Goal: Information Seeking & Learning: Learn about a topic

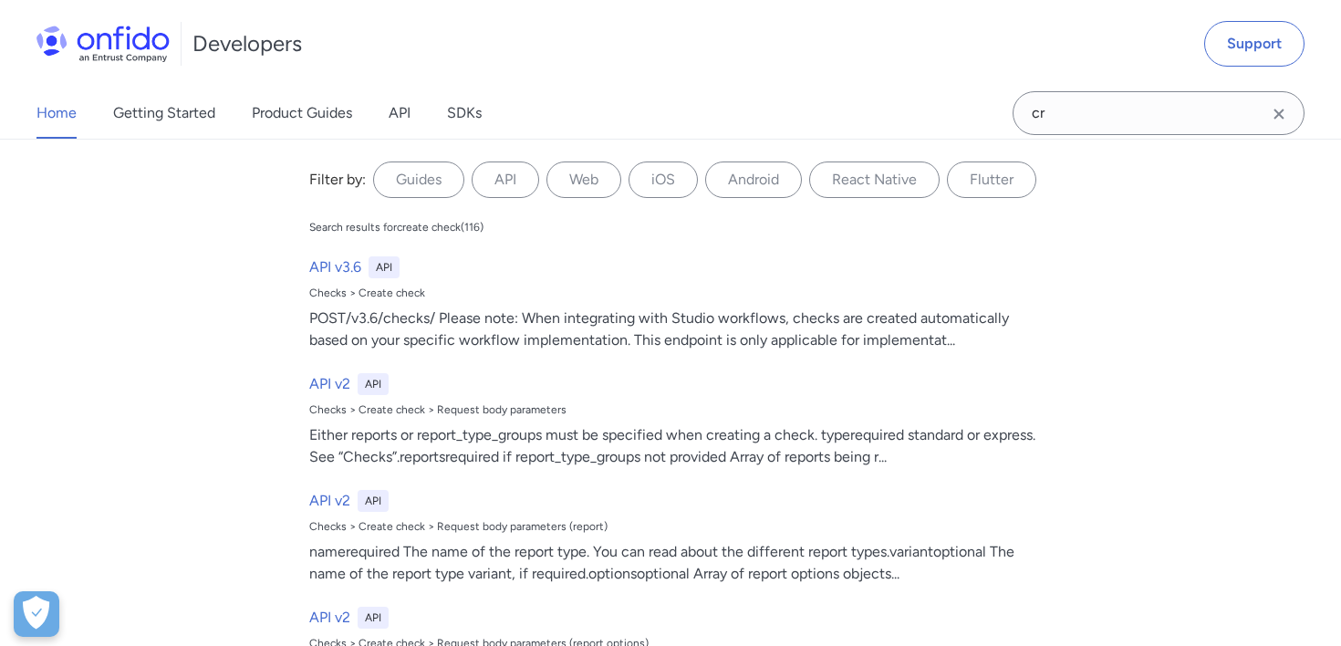
type input "c"
type input "analytics"
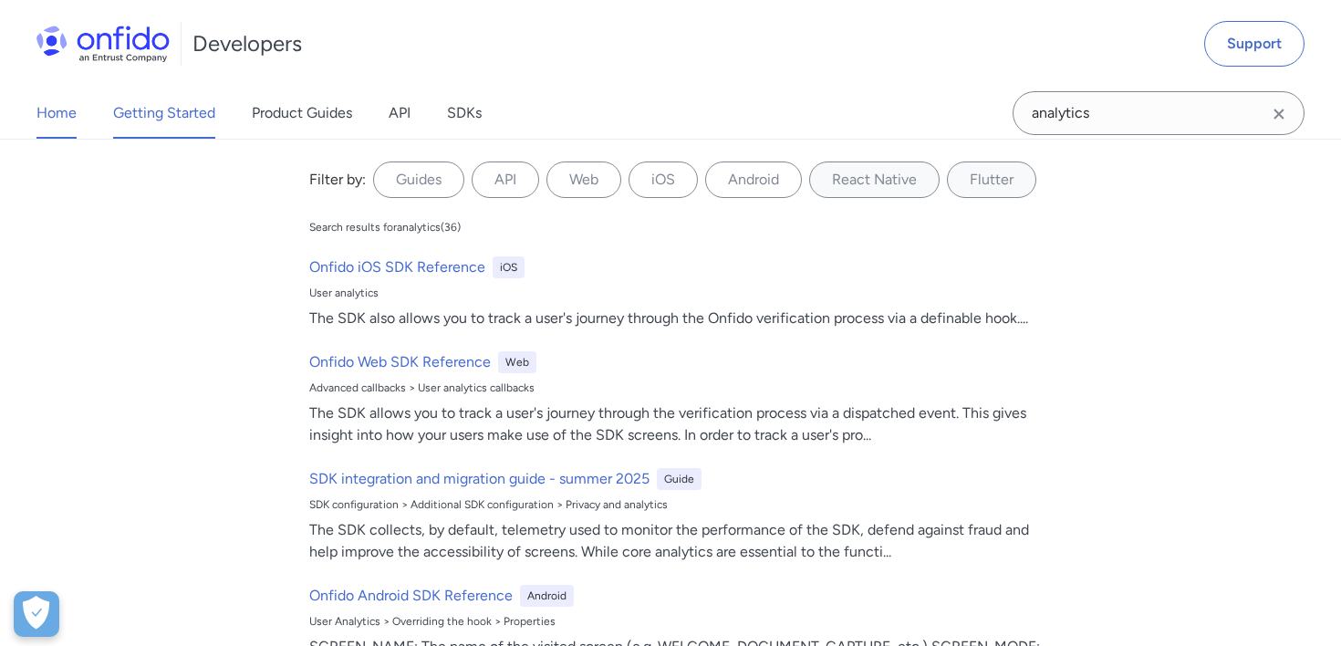
click at [174, 110] on link "Getting Started" at bounding box center [164, 113] width 102 height 51
click at [169, 118] on link "Getting Started" at bounding box center [164, 113] width 102 height 51
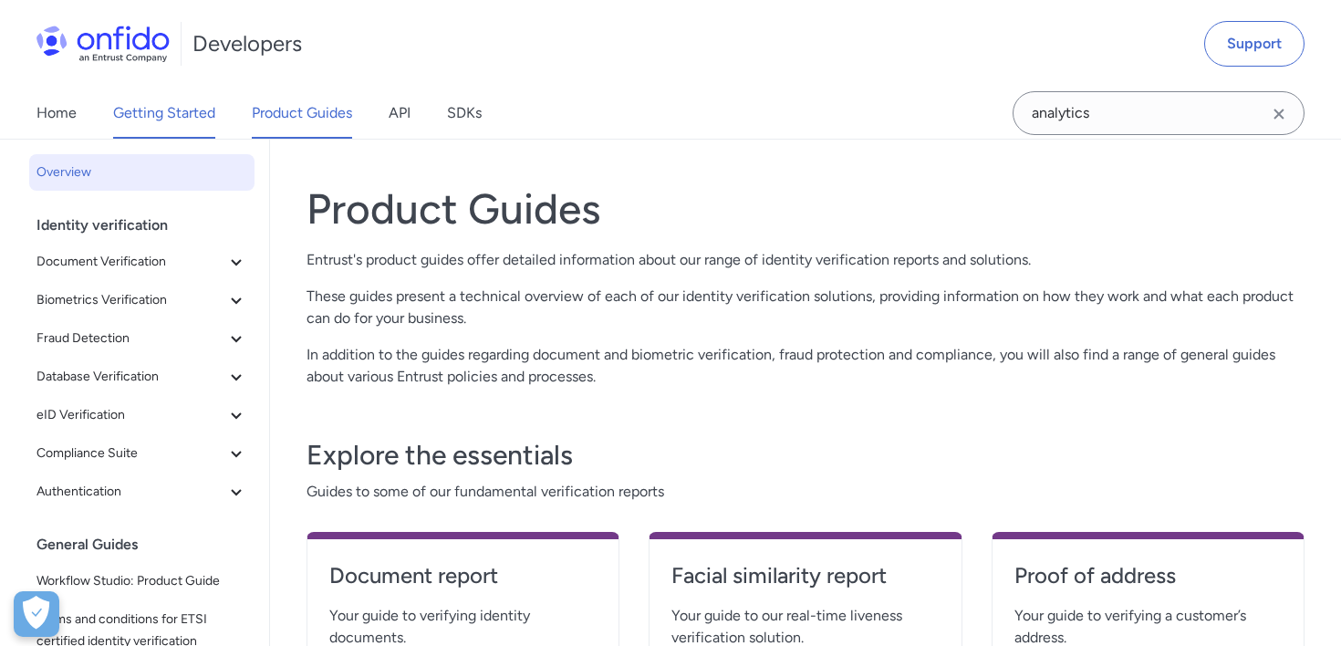
click at [180, 120] on link "Getting Started" at bounding box center [164, 113] width 102 height 51
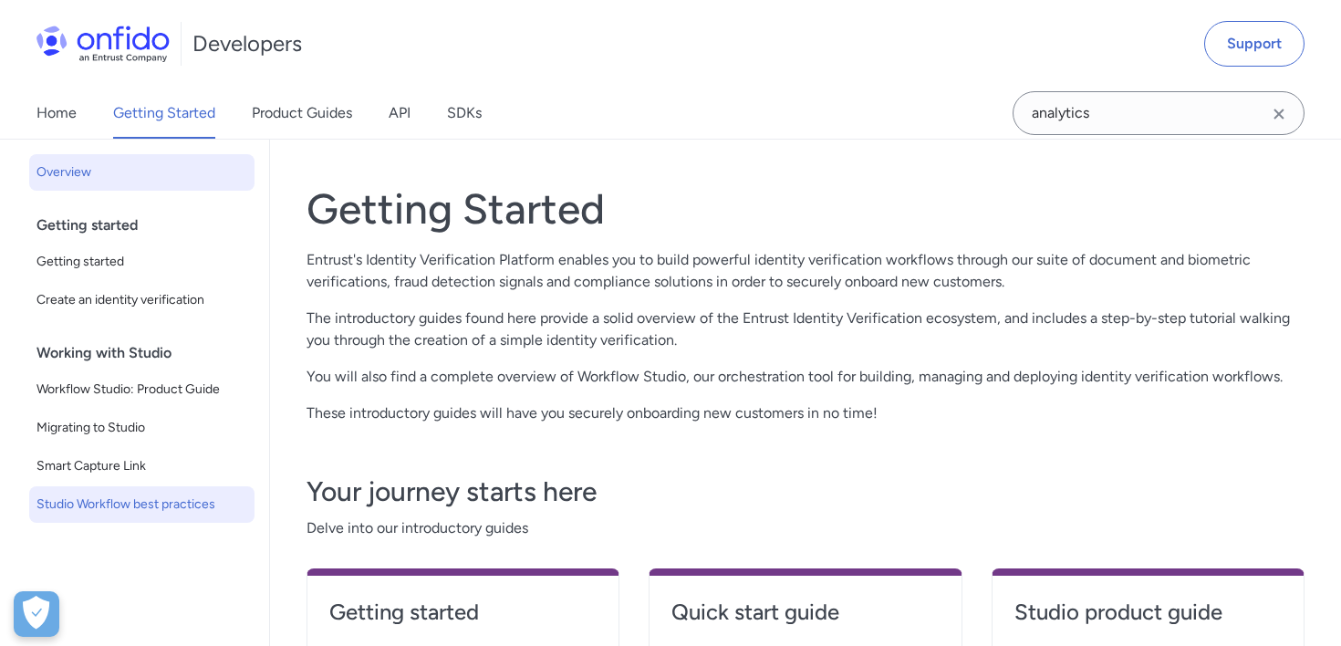
click at [156, 505] on span "Studio Workflow best practices" at bounding box center [141, 505] width 211 height 22
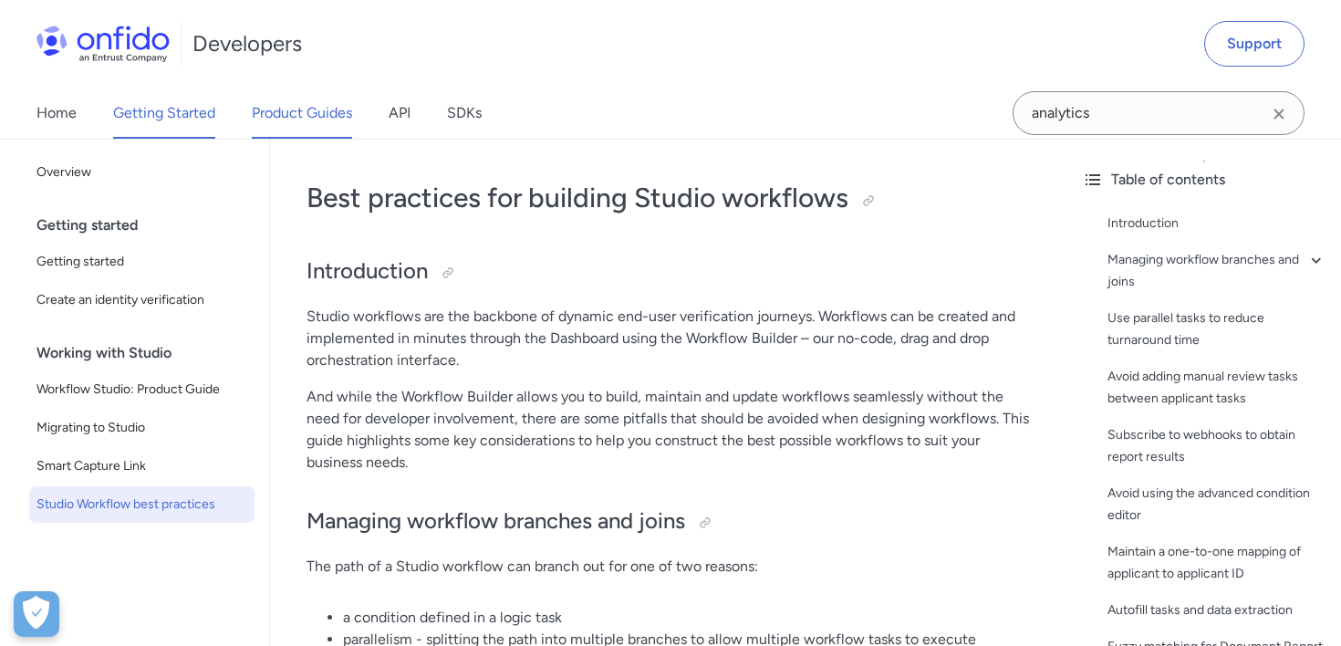
click at [318, 128] on link "Product Guides" at bounding box center [302, 113] width 100 height 51
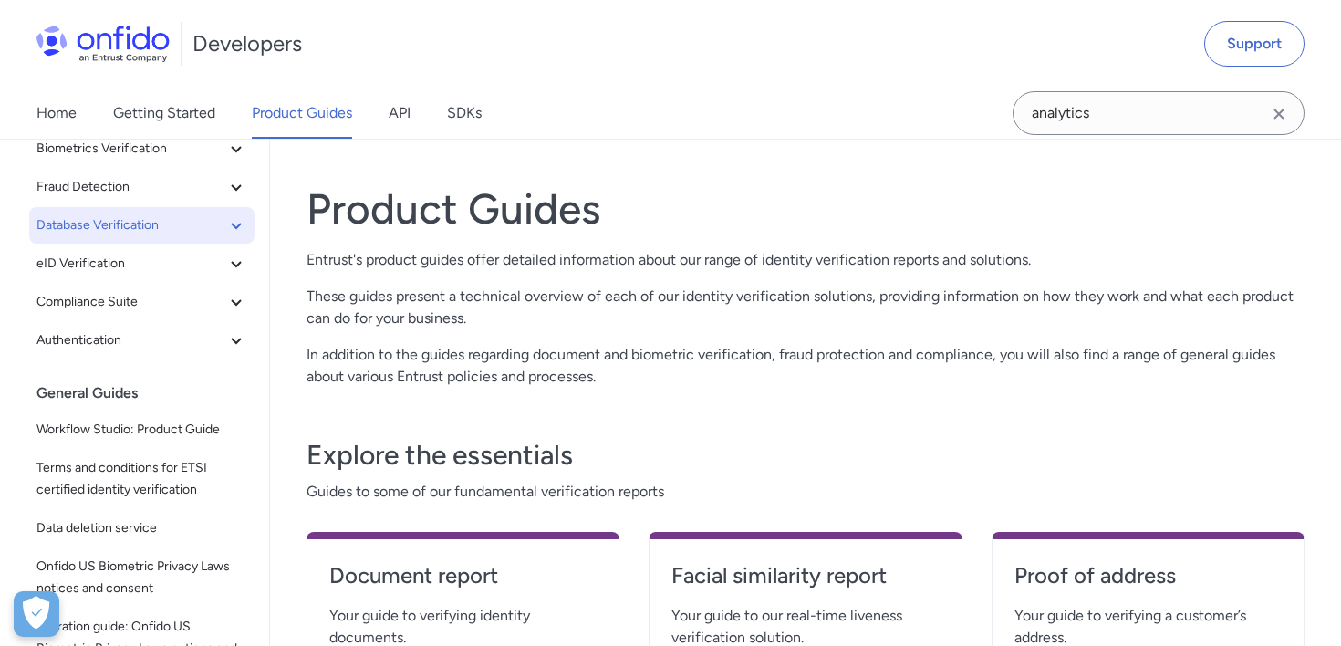
scroll to position [321, 0]
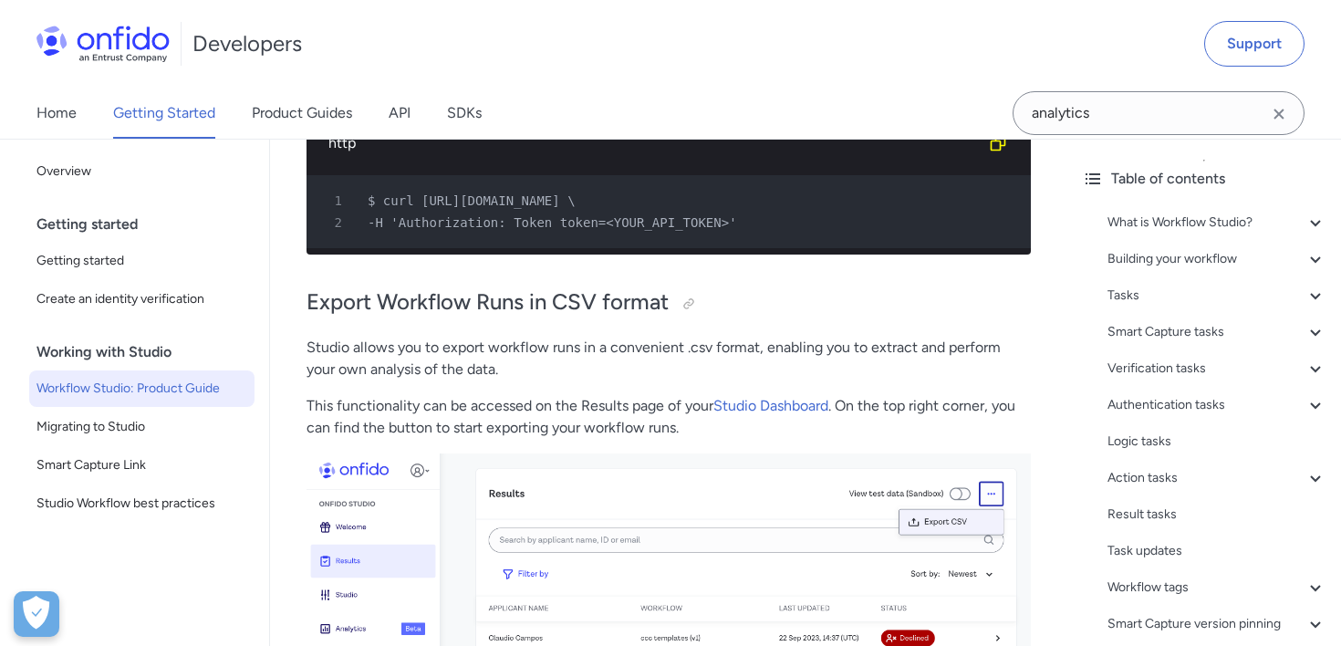
scroll to position [43971, 0]
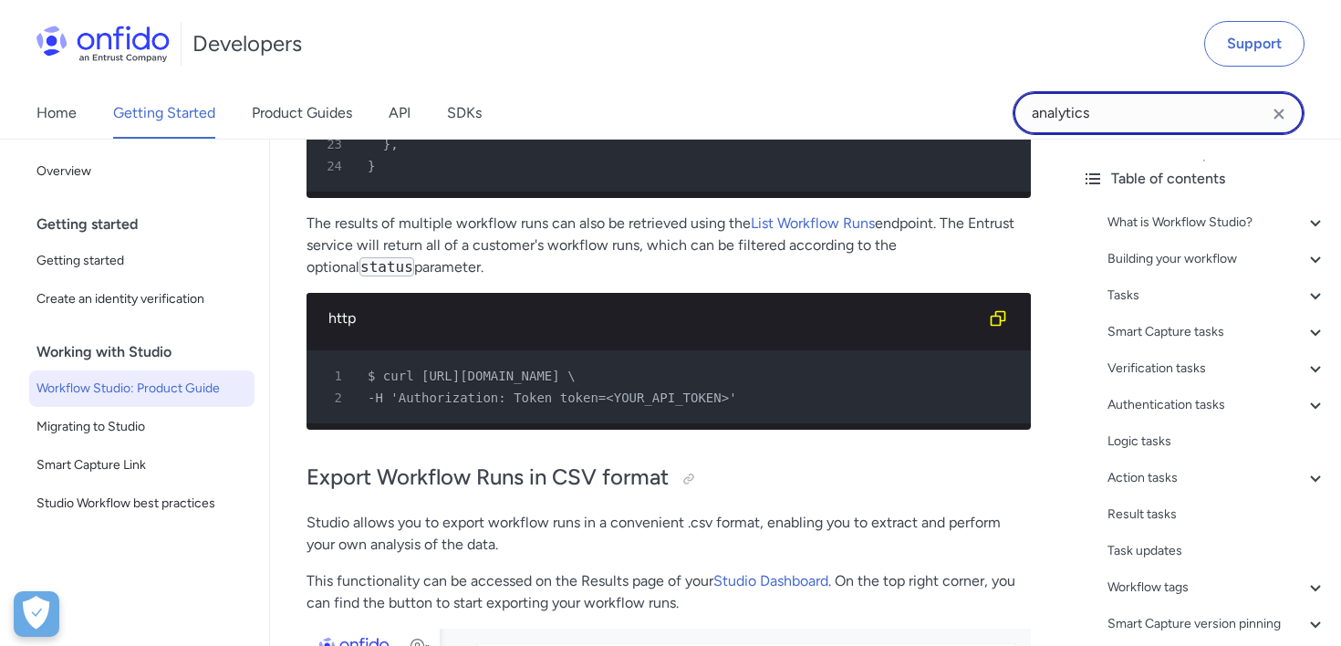
click at [1076, 110] on input "analytics" at bounding box center [1159, 113] width 292 height 44
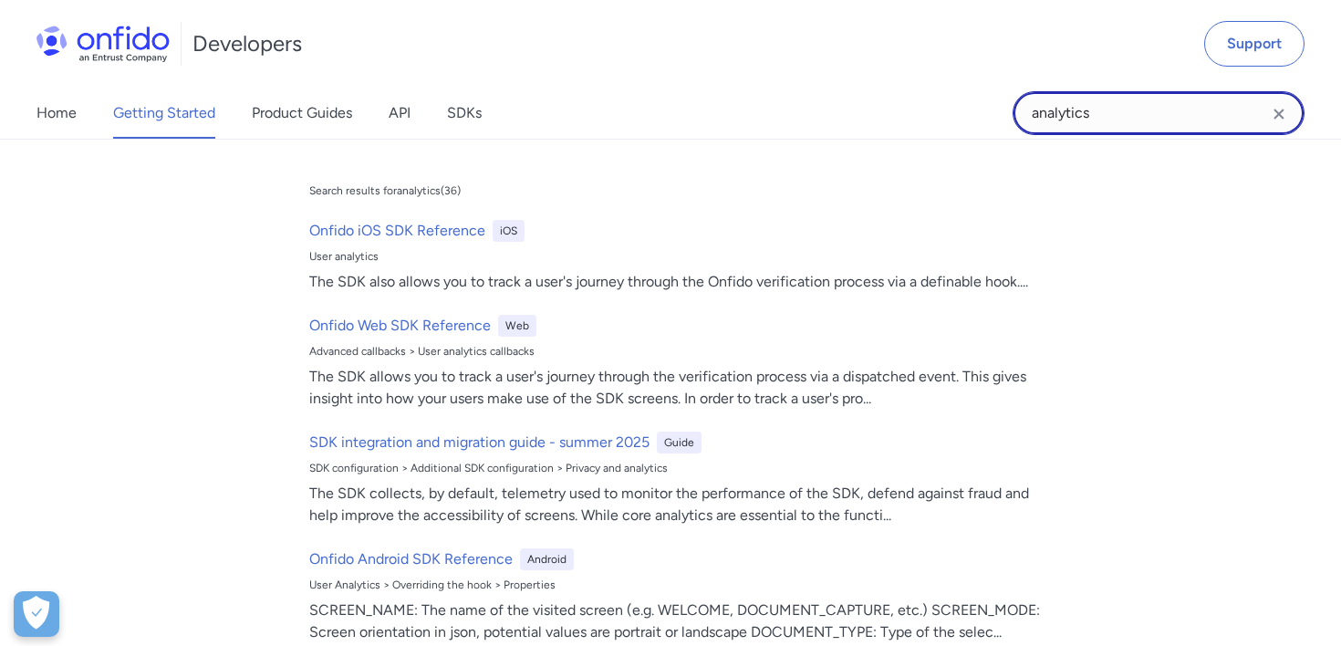
click at [1076, 110] on input "analytics" at bounding box center [1159, 113] width 292 height 44
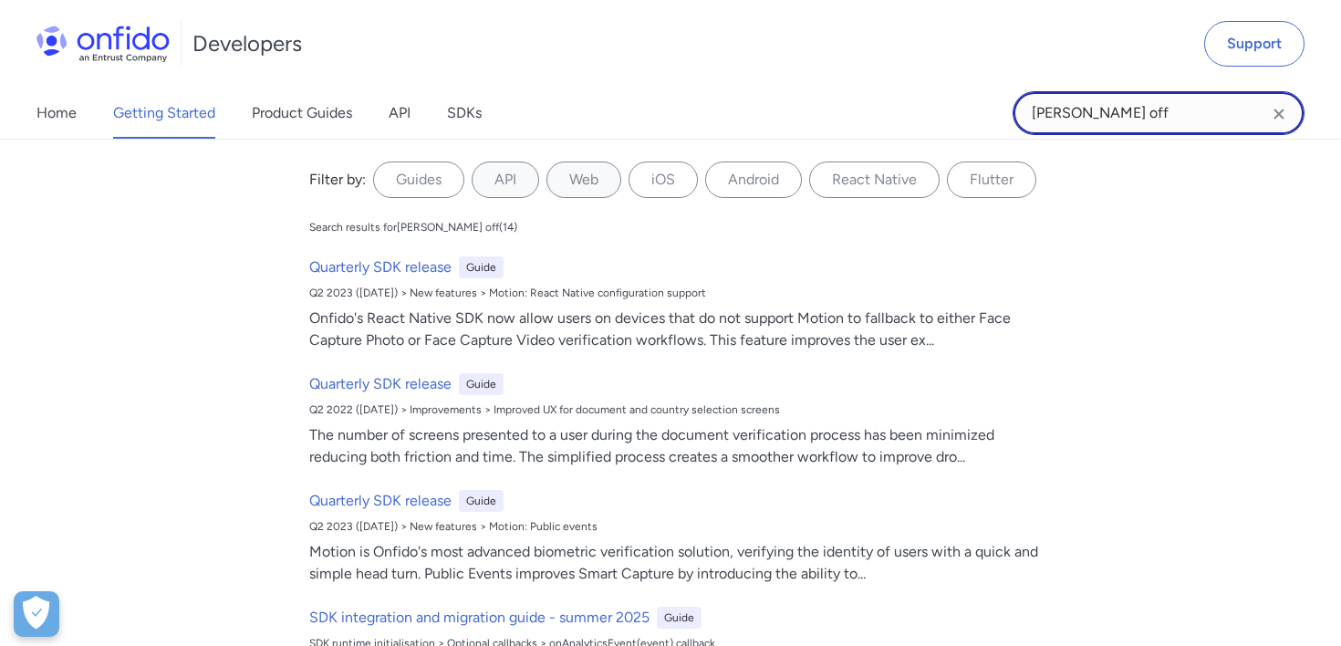
click at [1070, 111] on input "dropp off" at bounding box center [1159, 113] width 292 height 44
type input "dropoff"
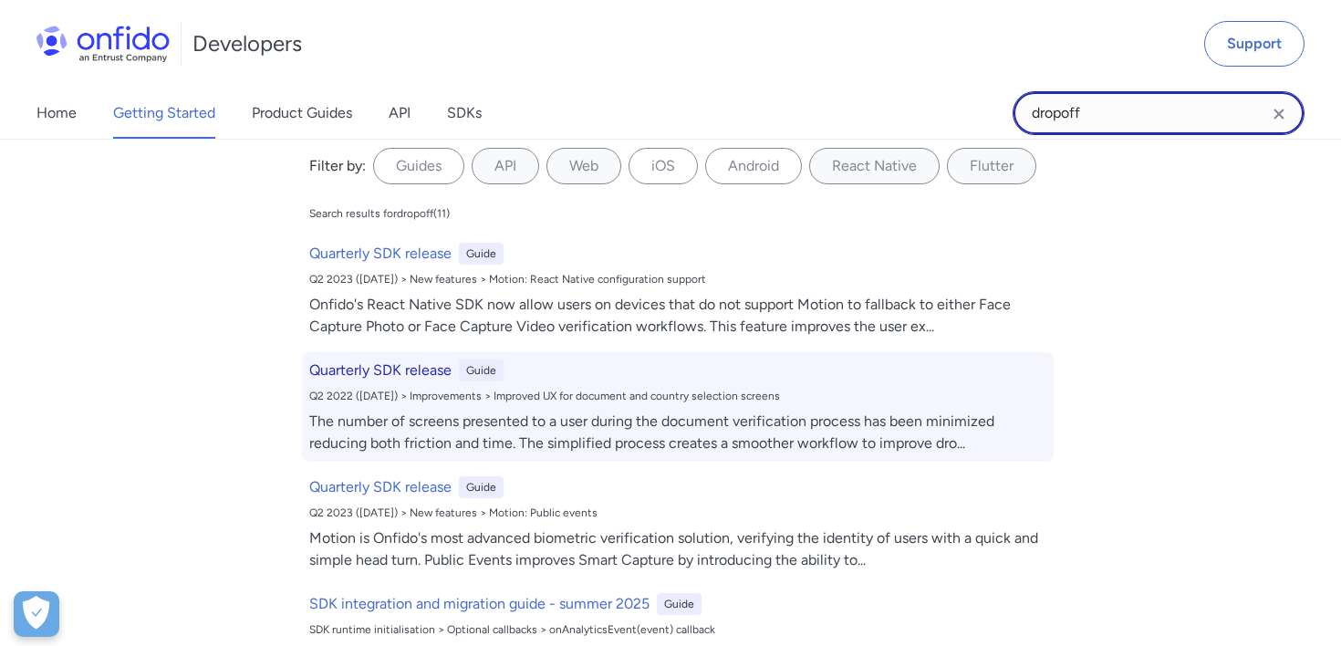
scroll to position [20, 0]
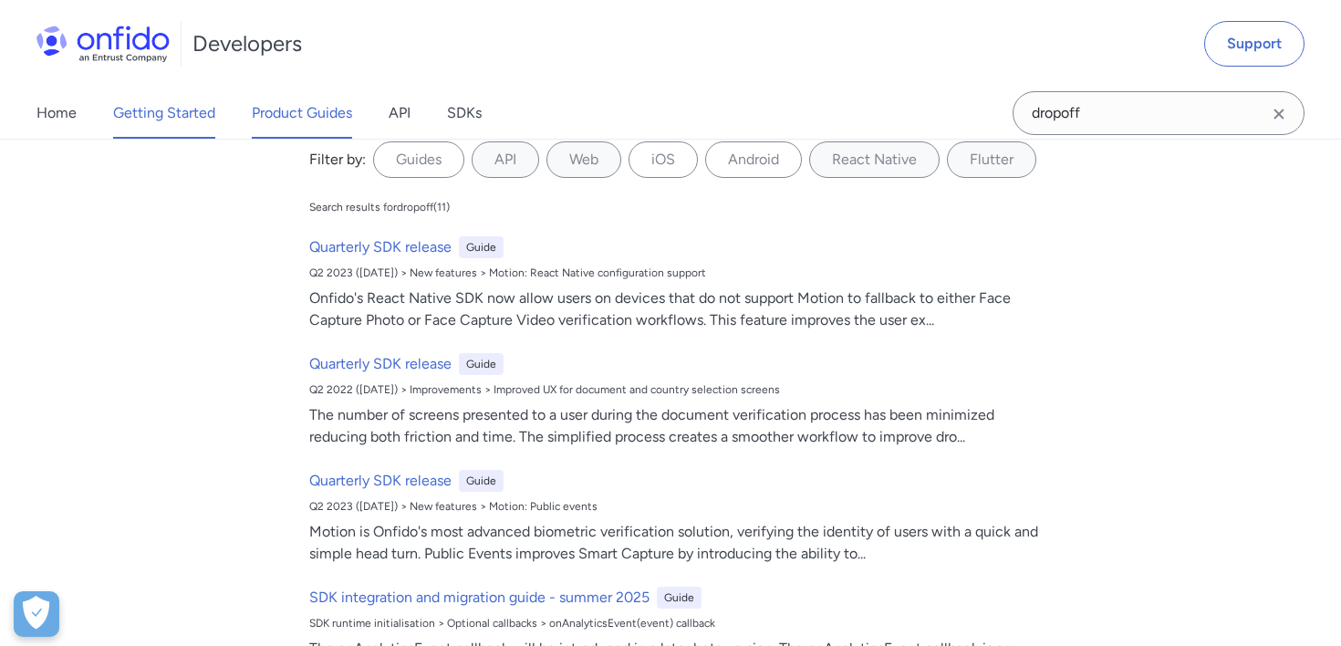
click at [282, 108] on link "Product Guides" at bounding box center [302, 113] width 100 height 51
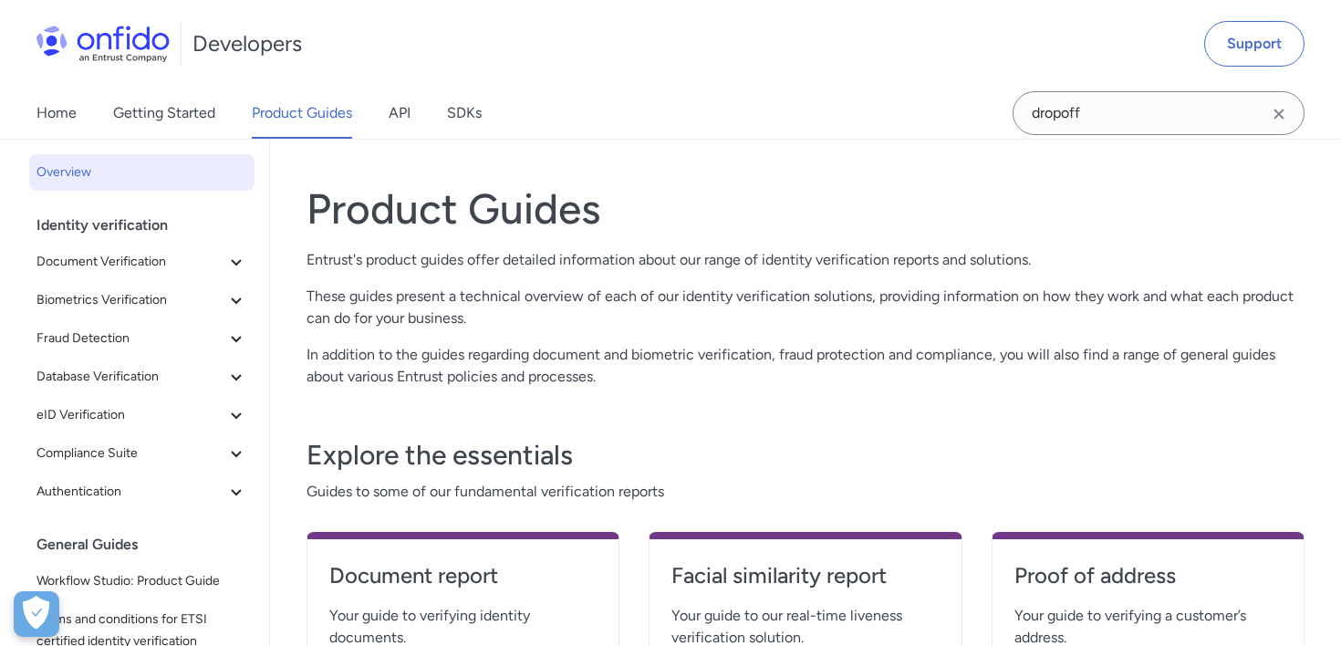
click at [180, 118] on link "Getting Started" at bounding box center [164, 113] width 102 height 51
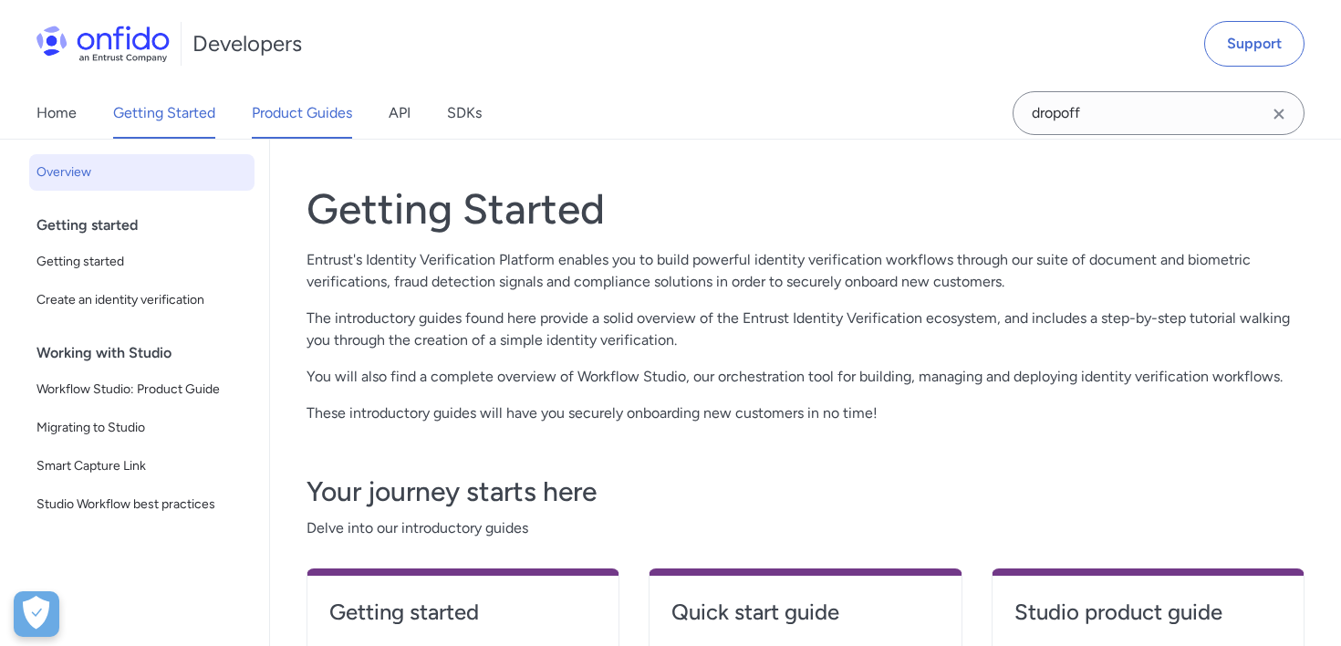
click at [287, 109] on link "Product Guides" at bounding box center [302, 113] width 100 height 51
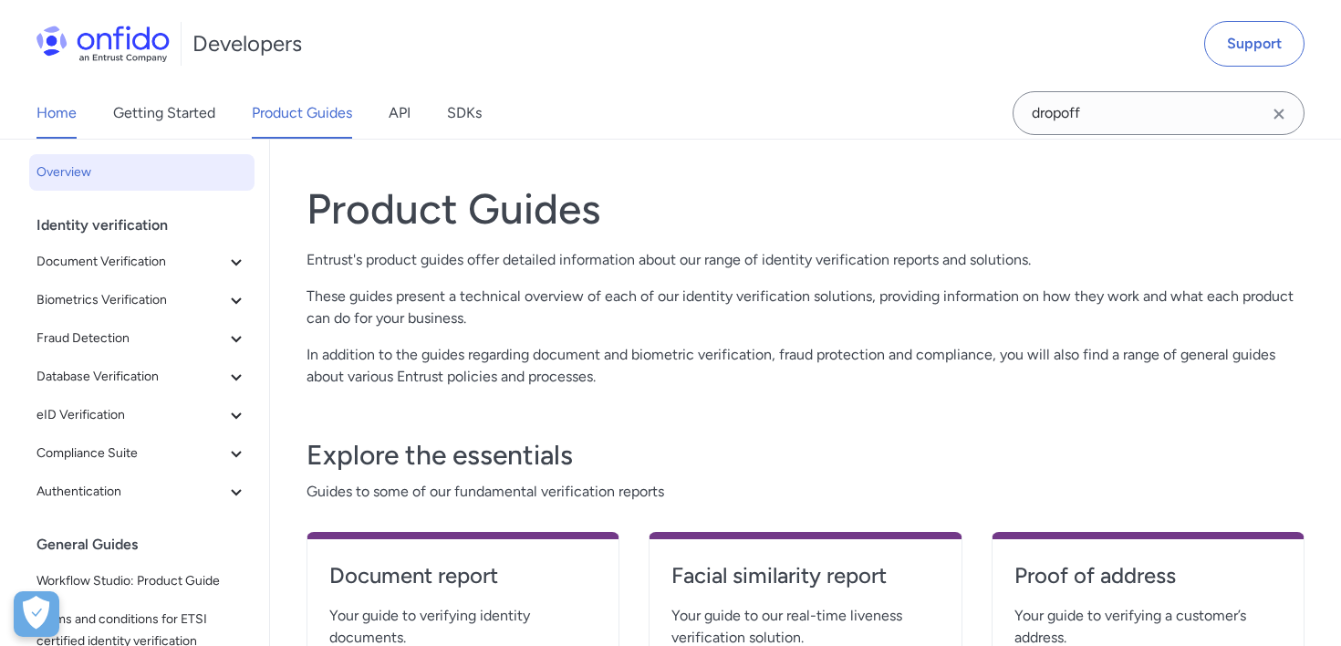
click at [68, 113] on link "Home" at bounding box center [56, 113] width 40 height 51
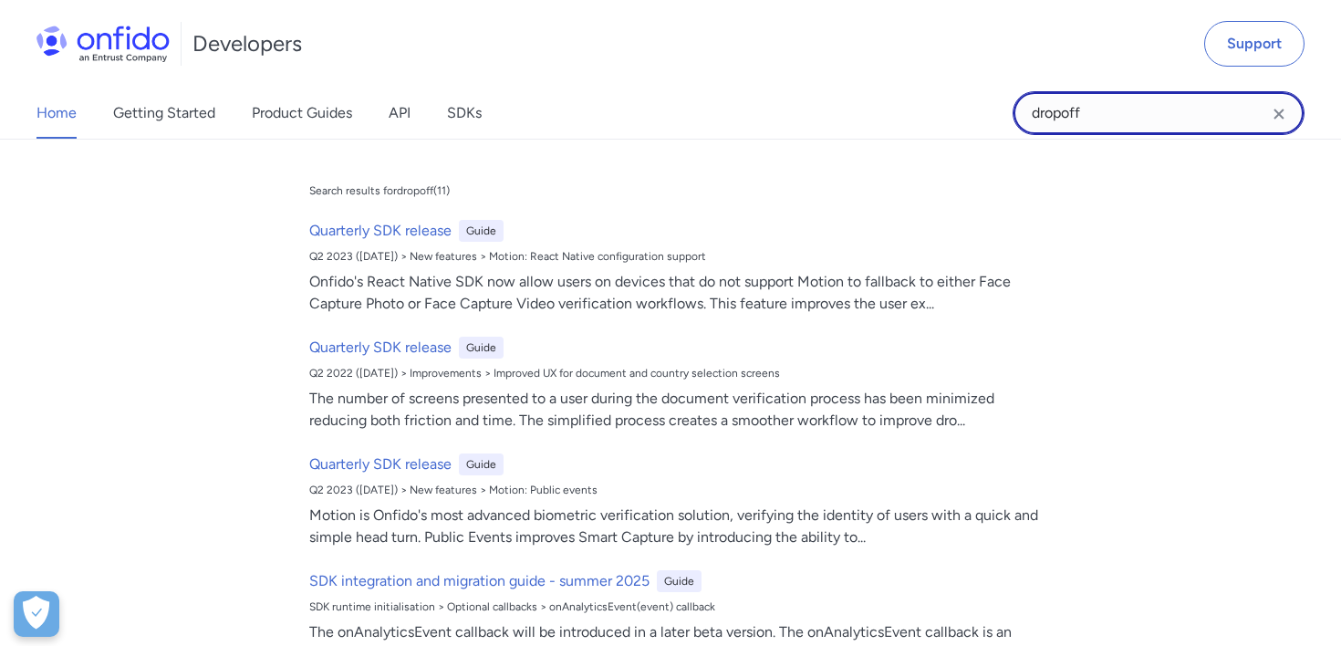
click at [1045, 119] on input "dropoff" at bounding box center [1159, 113] width 292 height 44
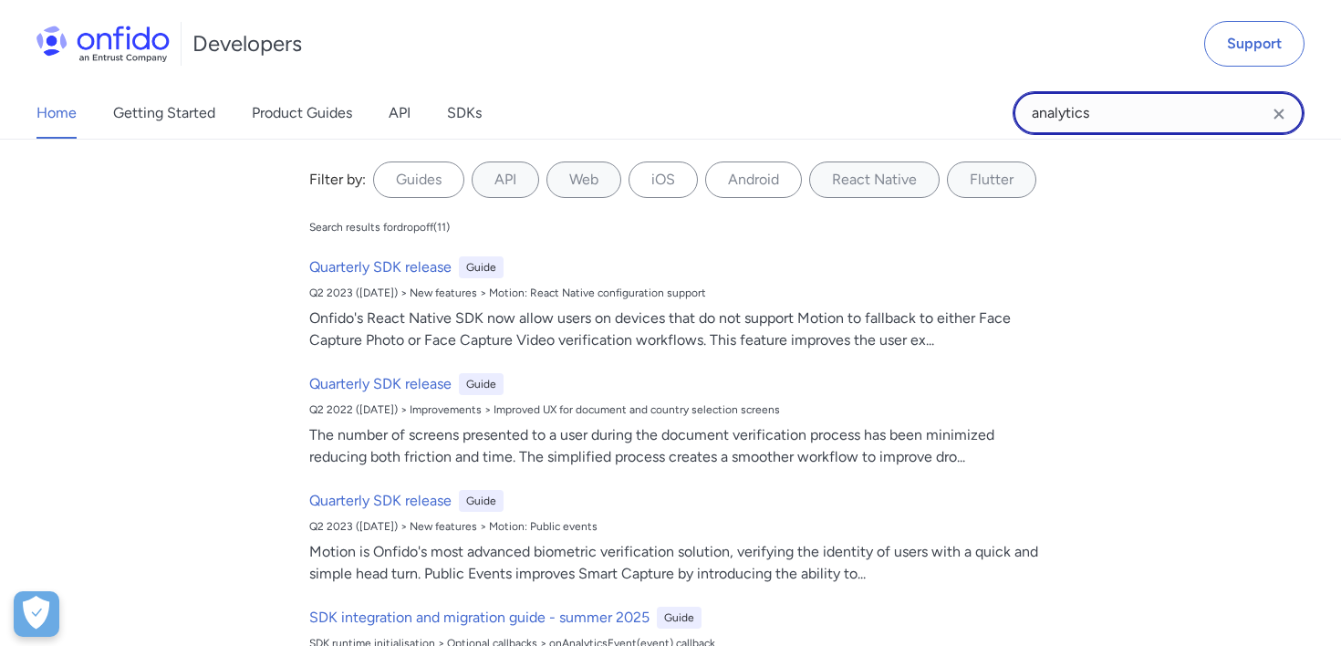
type input "analytics"
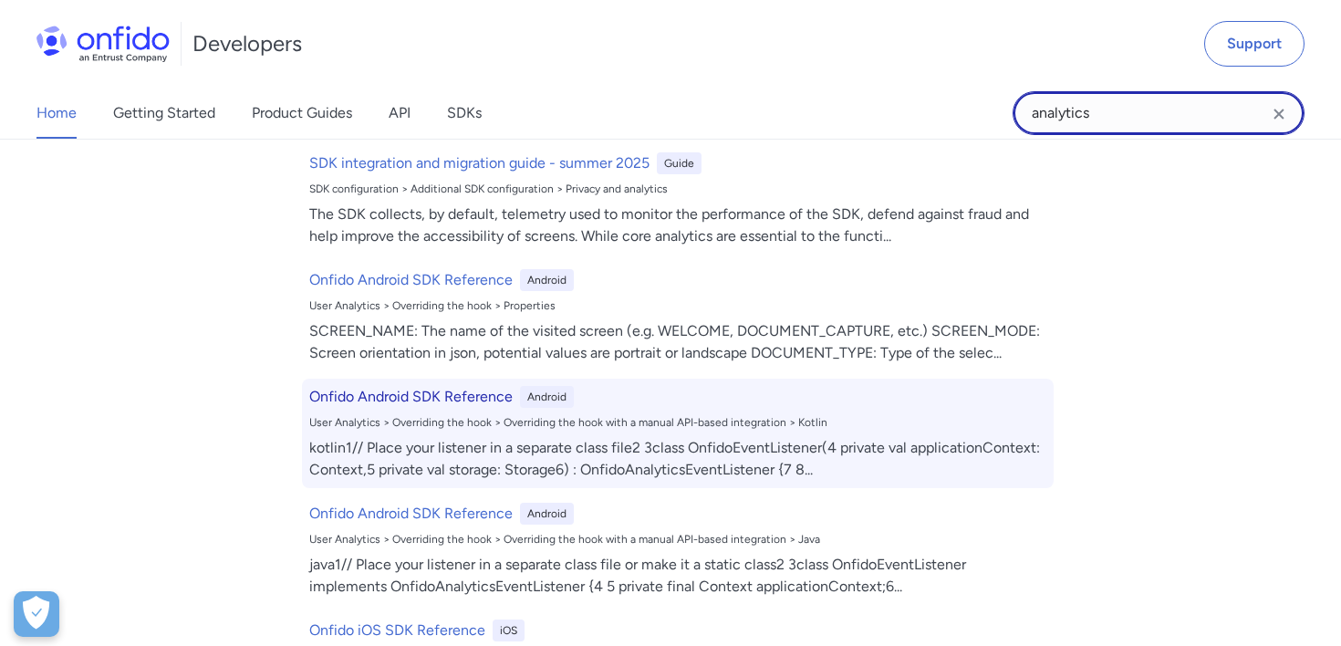
scroll to position [214, 0]
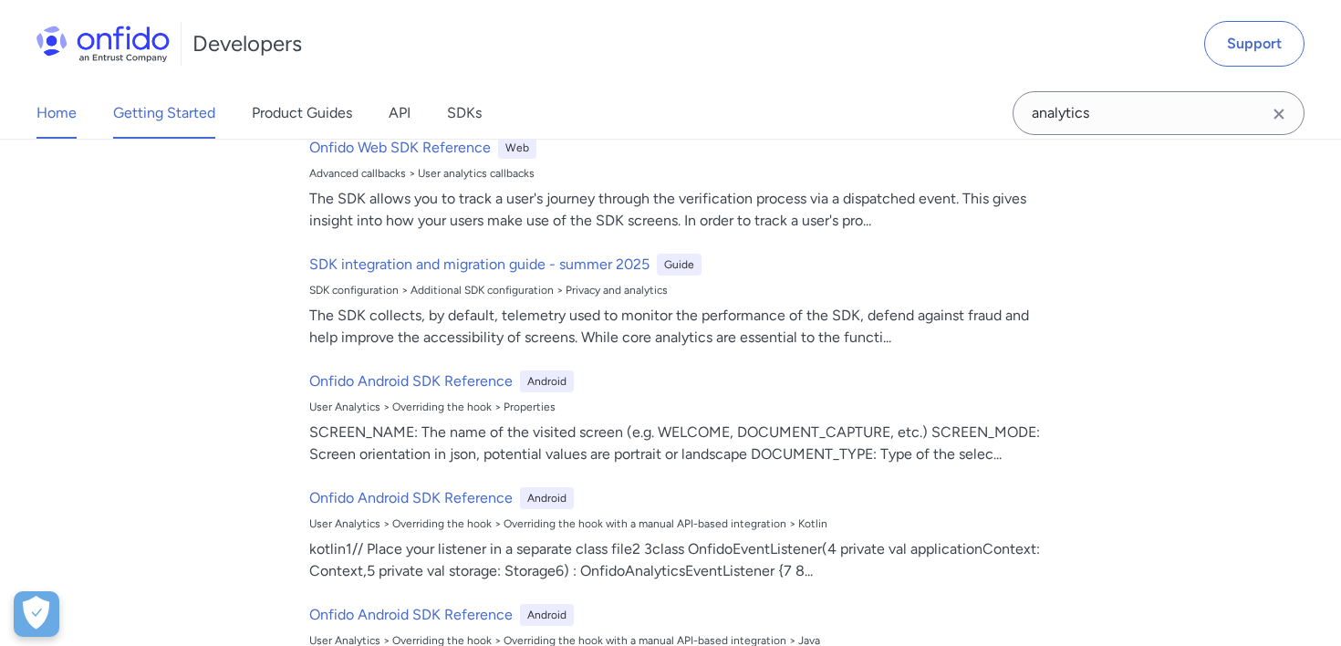
click at [154, 96] on link "Getting Started" at bounding box center [164, 113] width 102 height 51
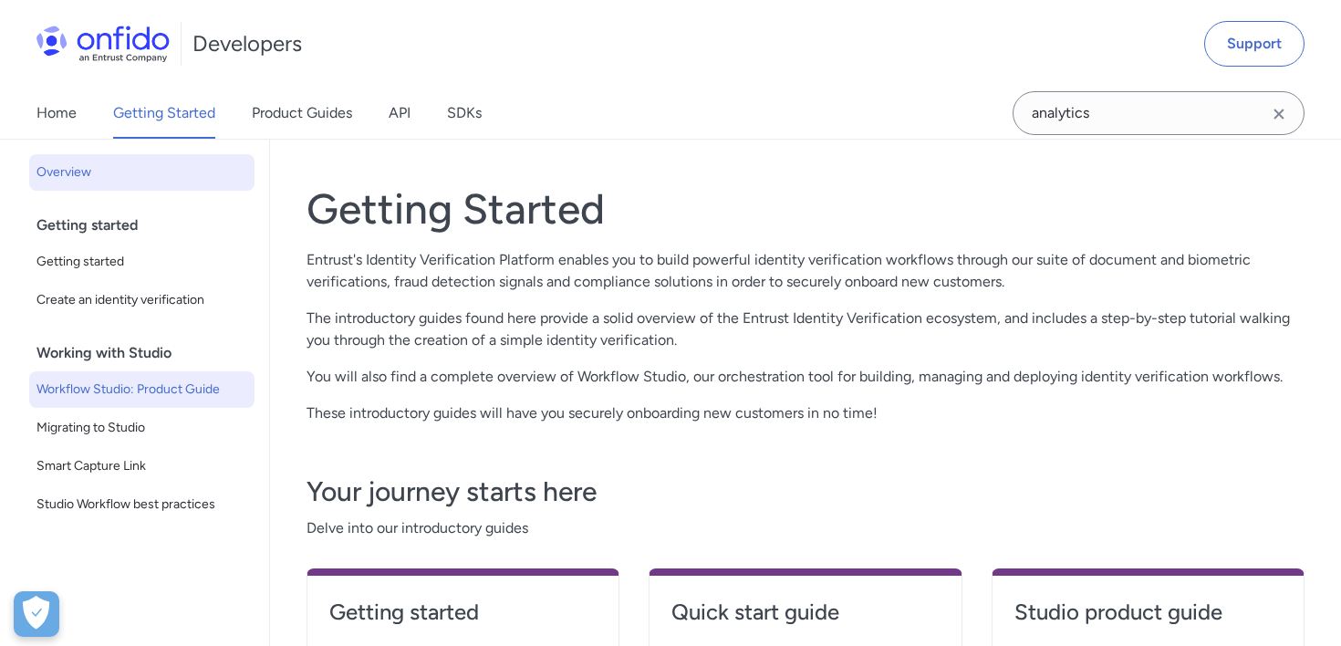
click at [133, 387] on span "Workflow Studio: Product Guide" at bounding box center [141, 390] width 211 height 22
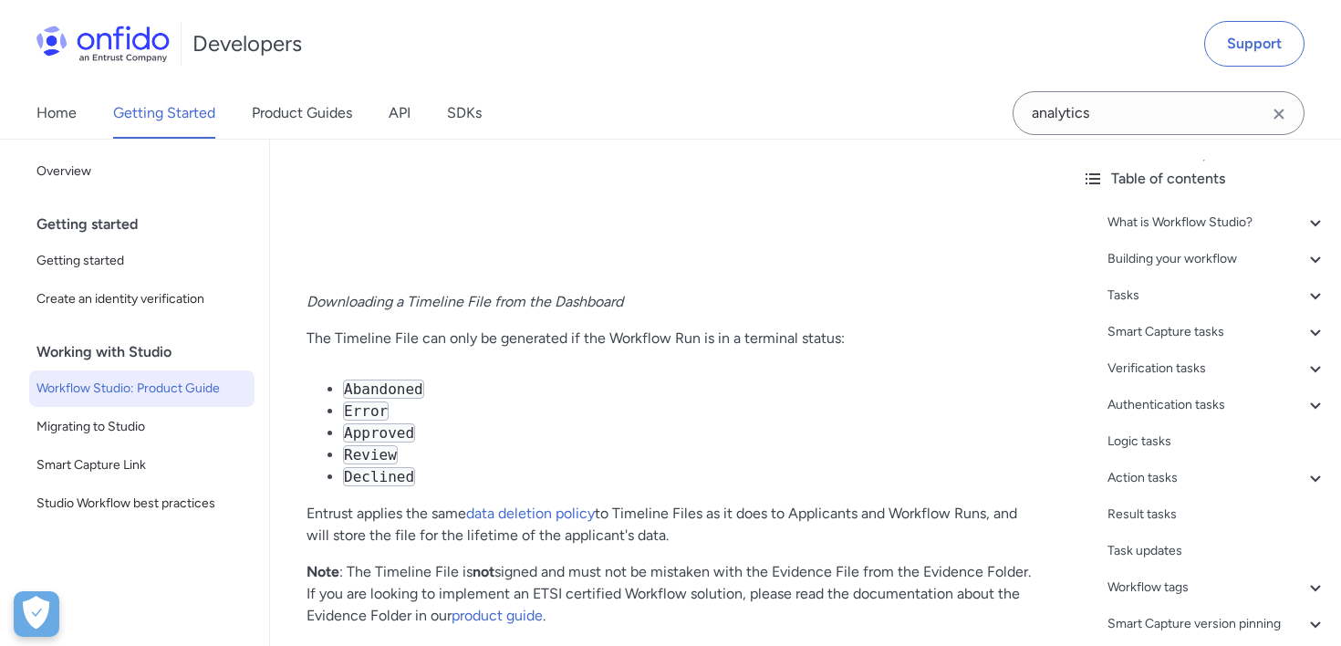
scroll to position [46032, 0]
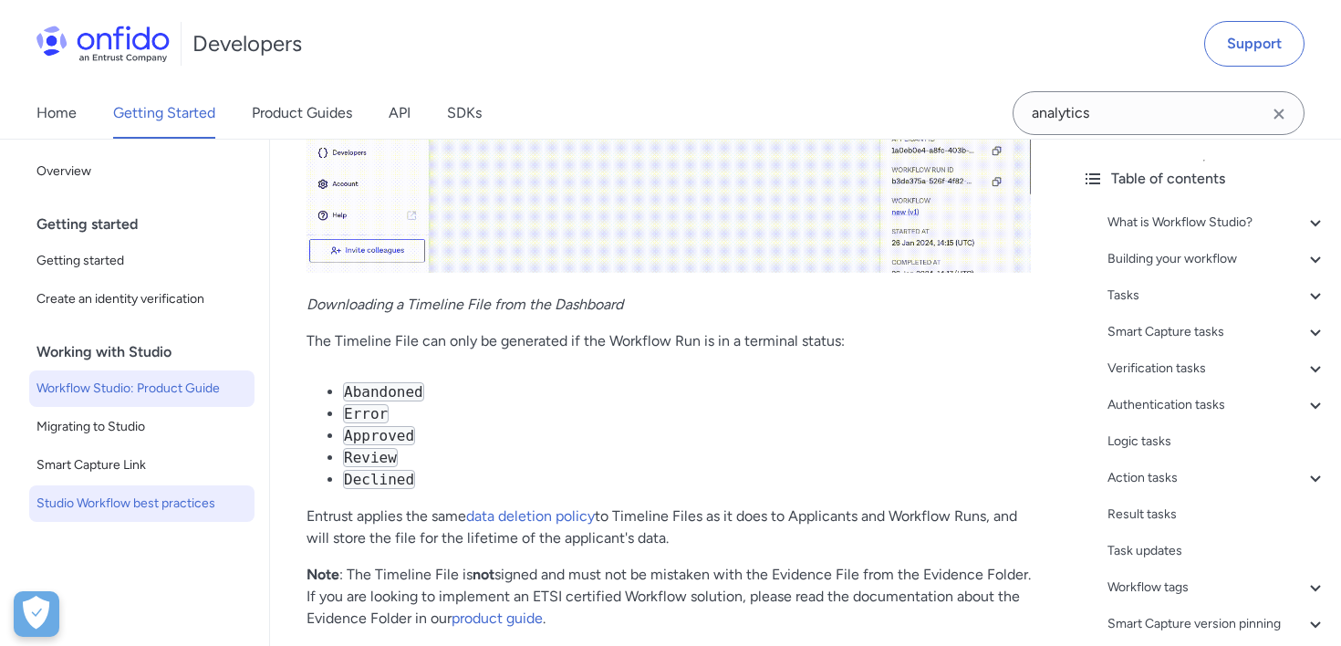
click at [158, 504] on span "Studio Workflow best practices" at bounding box center [141, 504] width 211 height 22
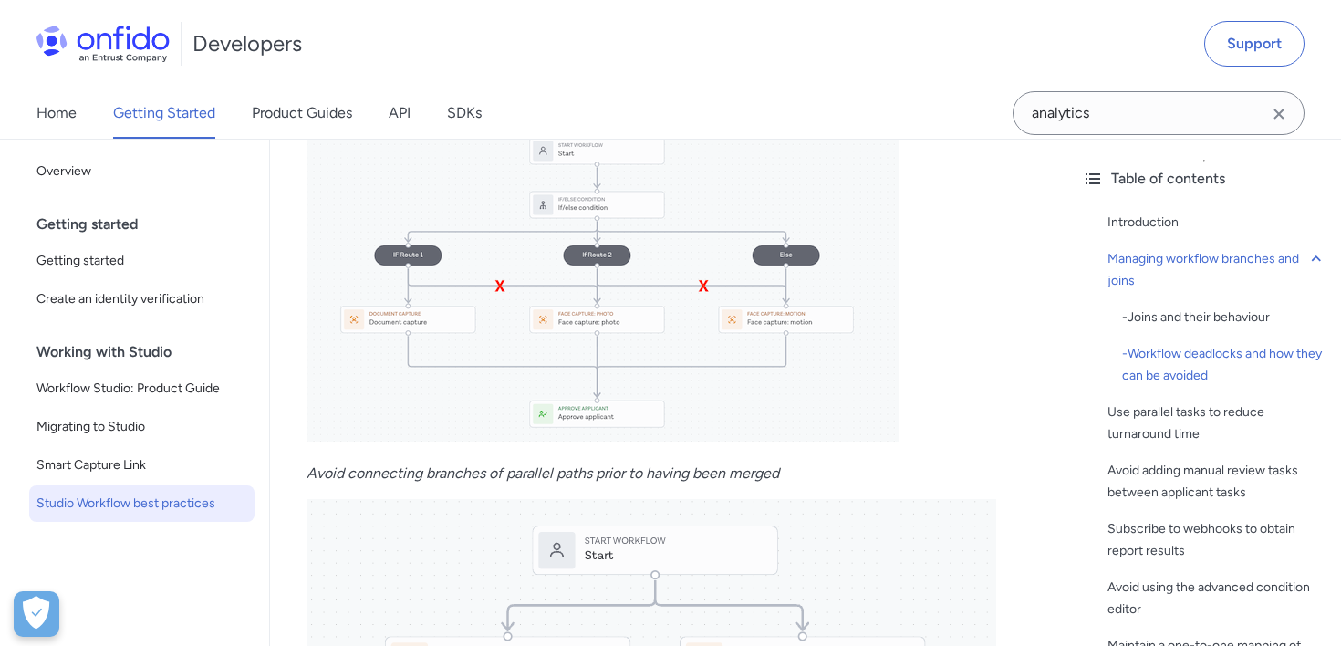
scroll to position [2099, 0]
click at [322, 102] on link "Product Guides" at bounding box center [302, 113] width 100 height 51
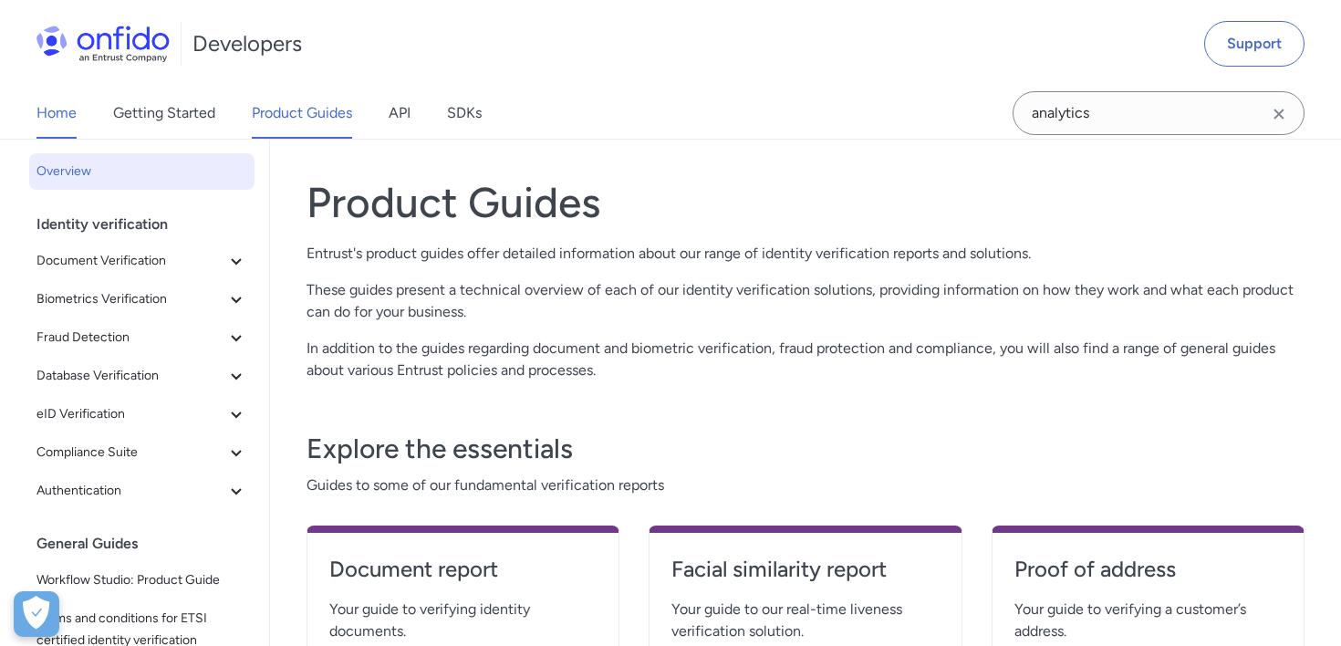
click at [71, 122] on link "Home" at bounding box center [56, 113] width 40 height 51
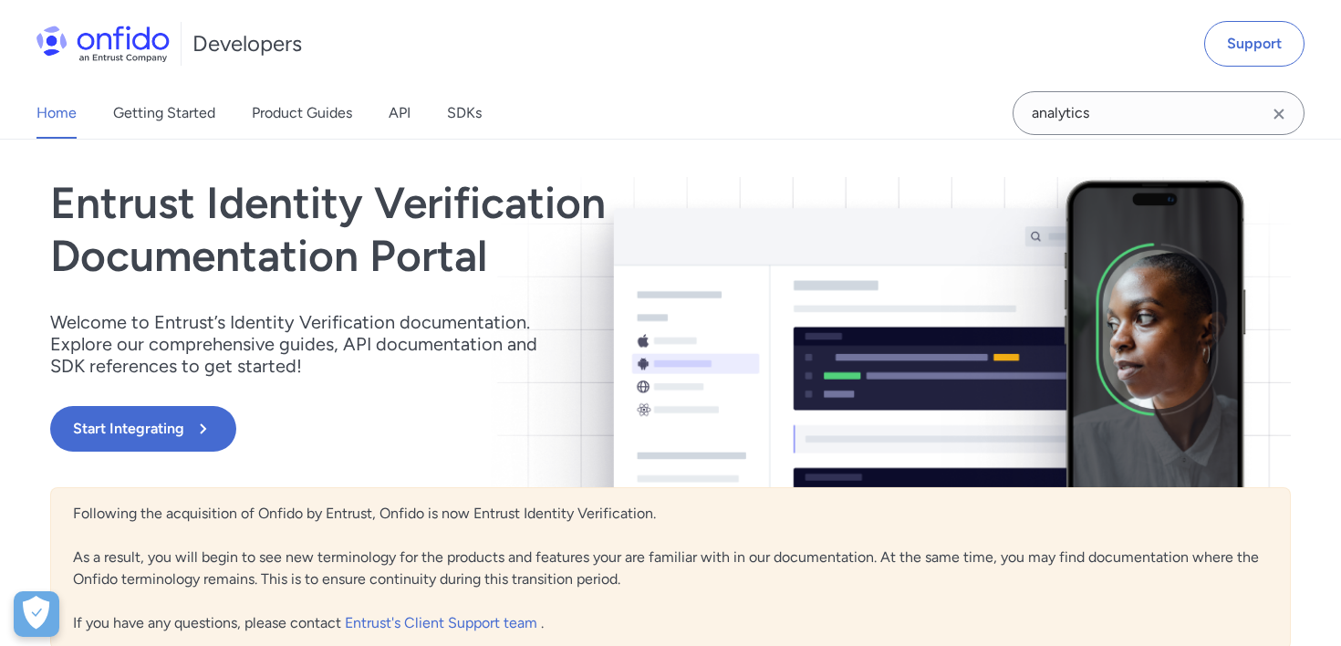
click at [1279, 113] on icon "Clear search field button" at bounding box center [1279, 114] width 10 height 10
